Goal: Information Seeking & Learning: Understand process/instructions

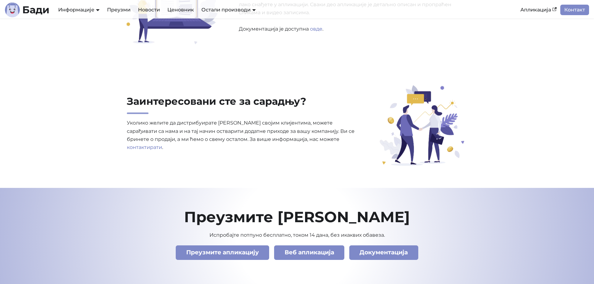
scroll to position [2050, 0]
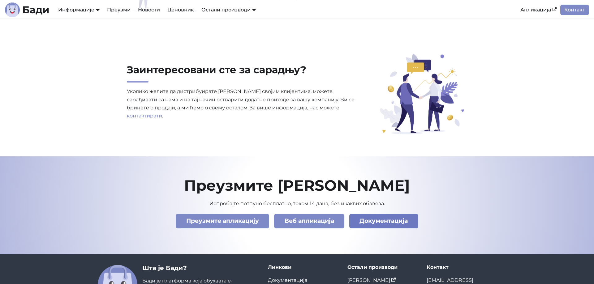
click at [381, 222] on link "Документација" at bounding box center [383, 221] width 69 height 15
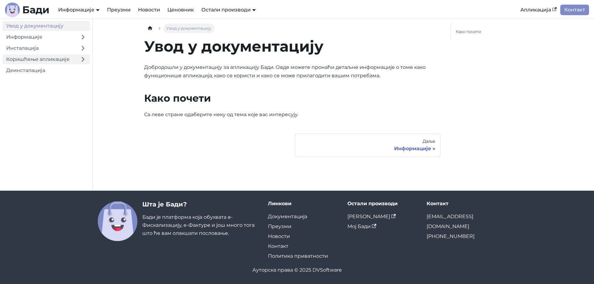
click at [76, 59] on link "Коришћење апликације" at bounding box center [39, 59] width 74 height 10
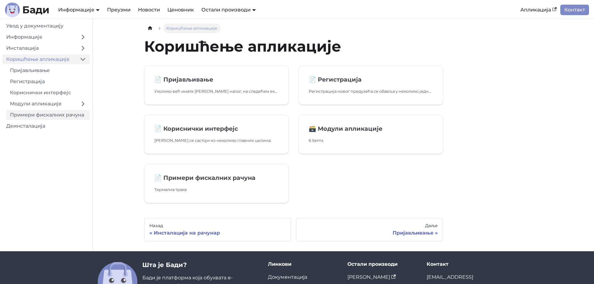
click at [81, 115] on link "Примери фискалних рачуна" at bounding box center [47, 115] width 83 height 10
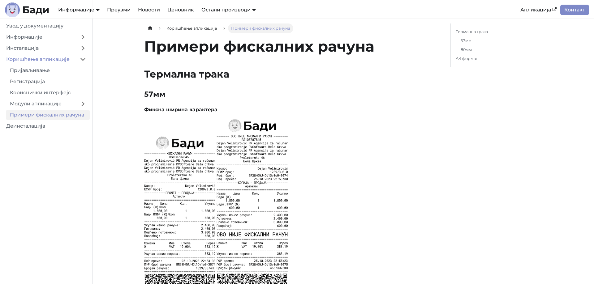
scroll to position [63, 0]
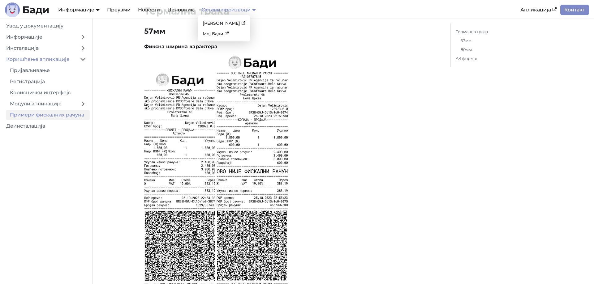
click at [246, 10] on link "Остали производи" at bounding box center [228, 10] width 54 height 6
click at [221, 23] on link "[PERSON_NAME]" at bounding box center [224, 24] width 48 height 10
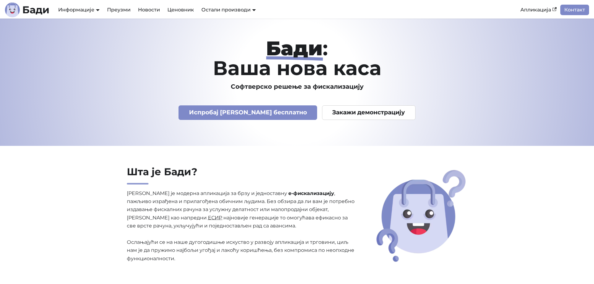
scroll to position [2050, 0]
